Goal: Check status: Check status

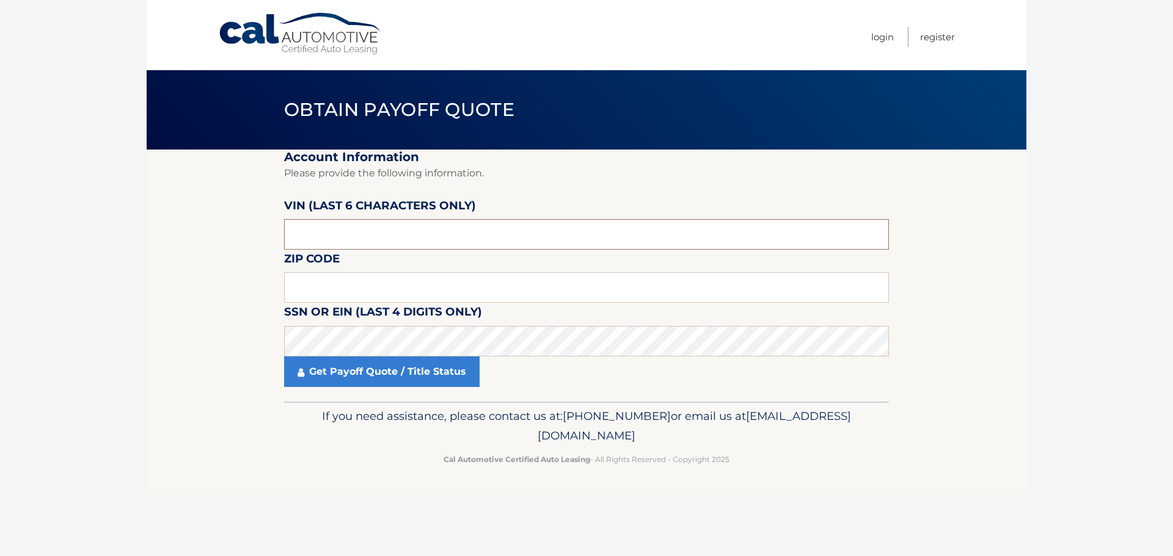
click at [327, 236] on input "text" at bounding box center [586, 234] width 605 height 31
click at [341, 291] on input "text" at bounding box center [586, 287] width 605 height 31
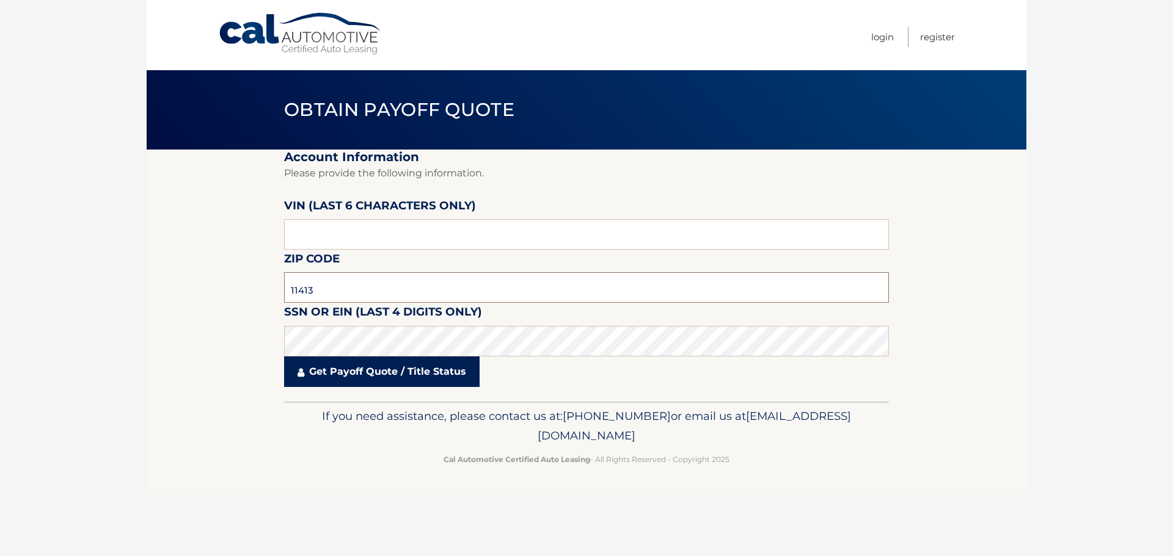
type input "11413"
click at [374, 373] on link "Get Payoff Quote / Title Status" at bounding box center [381, 372] width 195 height 31
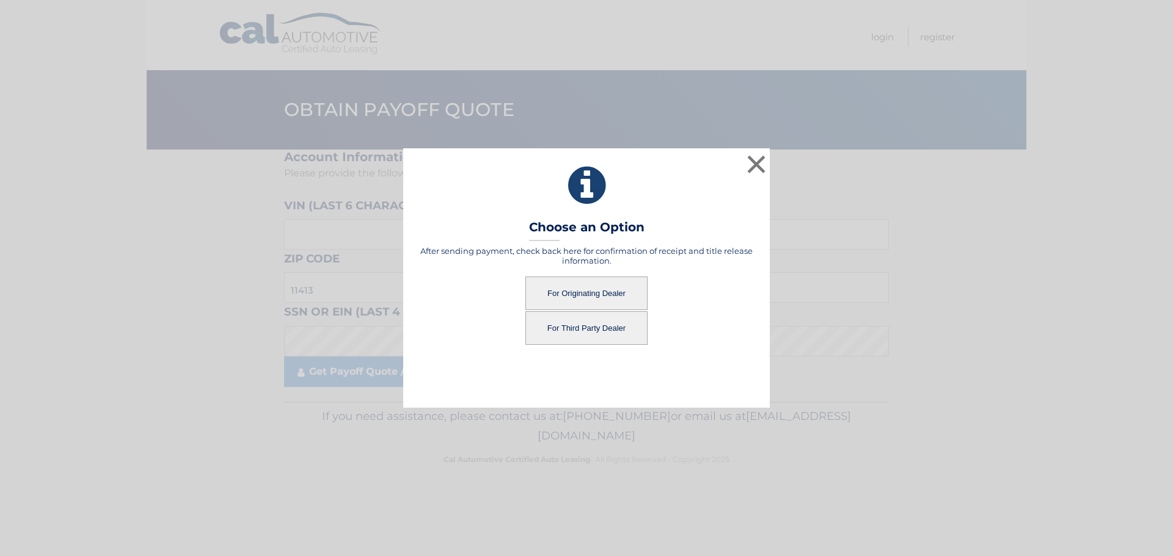
click at [566, 301] on button "For Originating Dealer" at bounding box center [586, 294] width 122 height 34
click at [568, 288] on button "For Originating Dealer" at bounding box center [586, 294] width 122 height 34
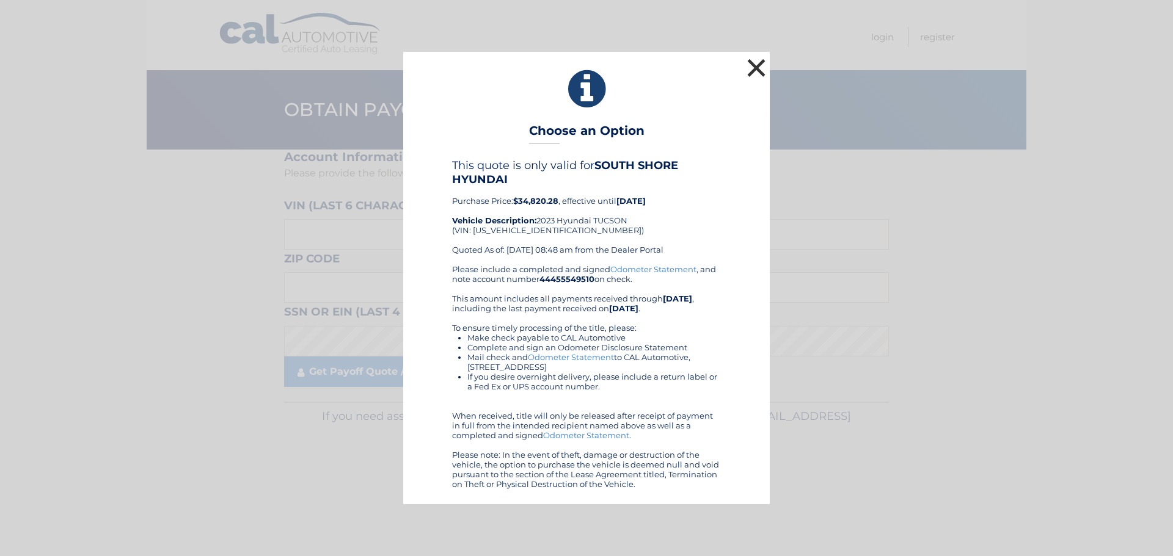
click at [760, 70] on button "×" at bounding box center [756, 68] width 24 height 24
